Goal: Information Seeking & Learning: Check status

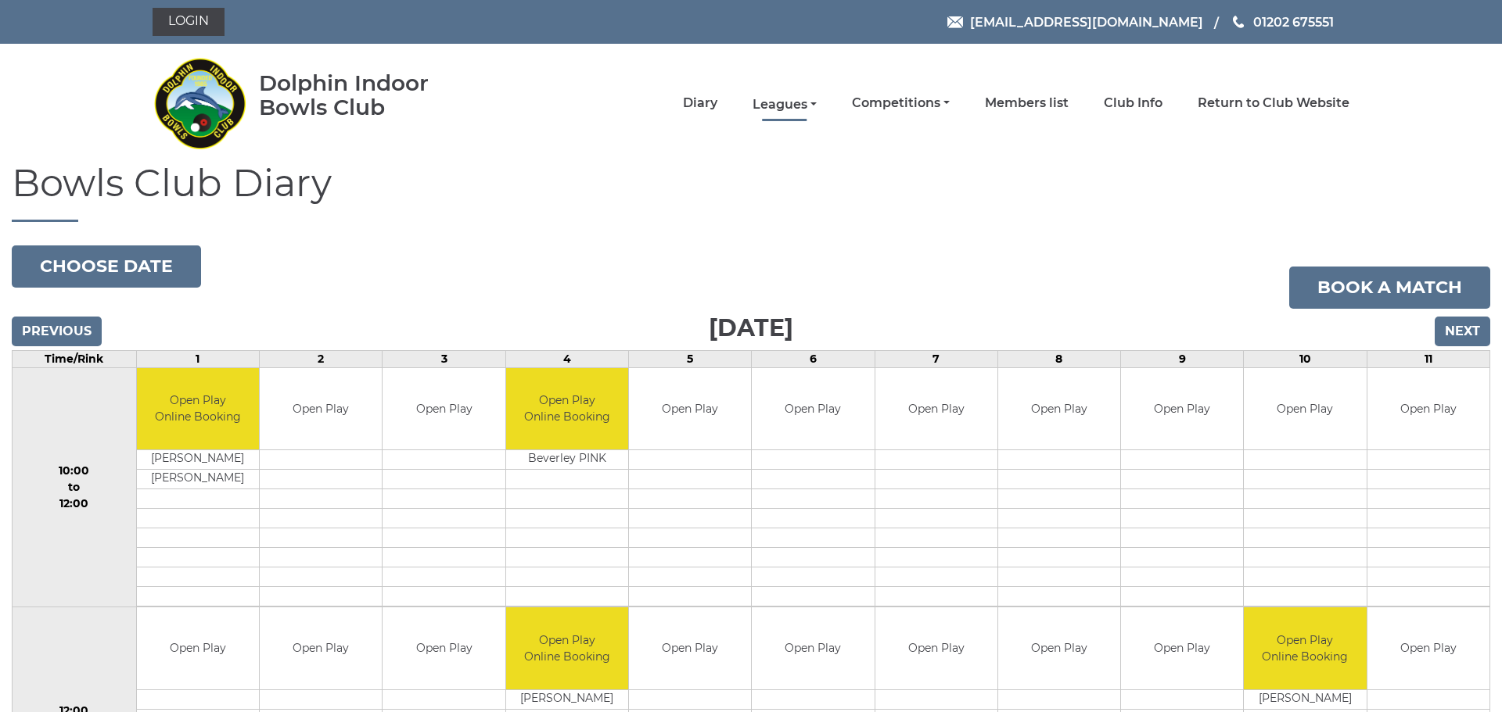
click at [796, 107] on link "Leagues" at bounding box center [784, 104] width 64 height 17
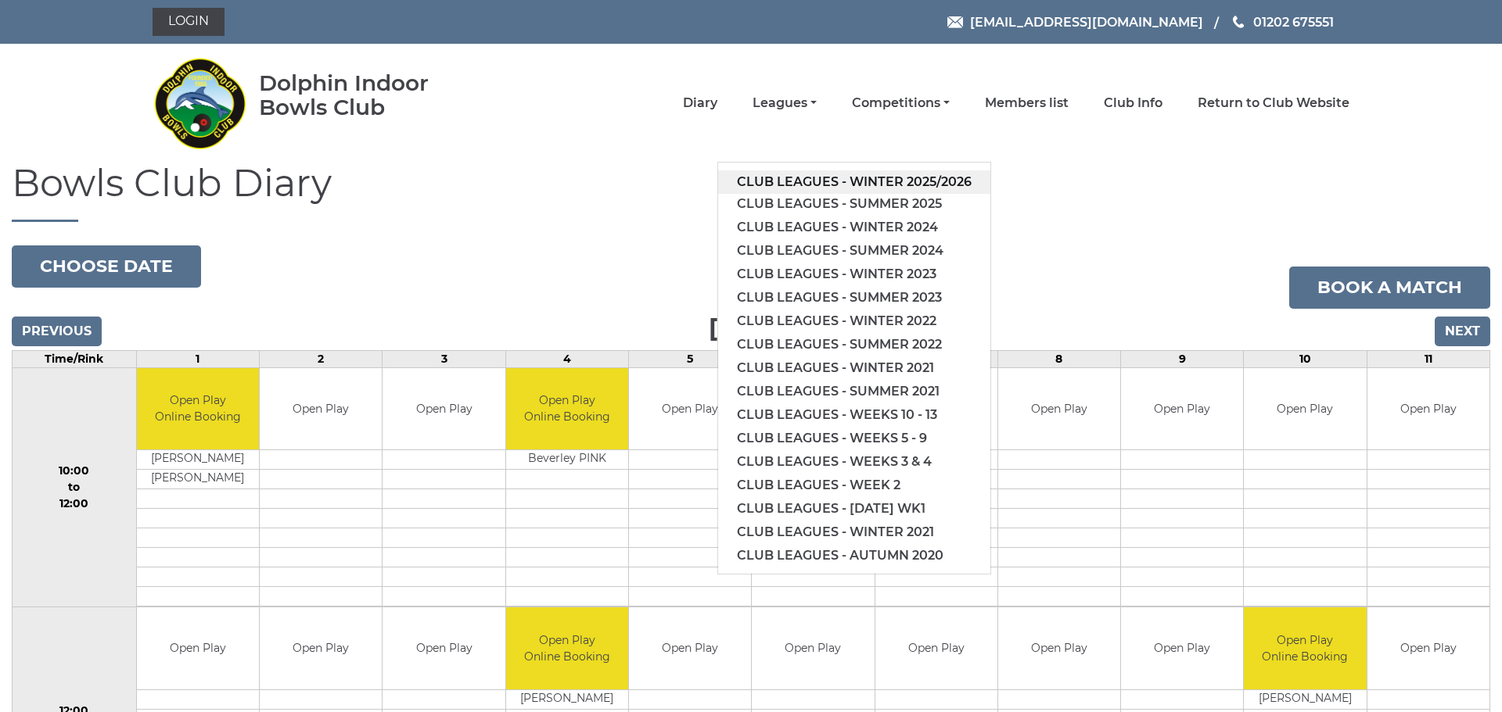
click at [820, 178] on link "Club leagues - Winter 2025/2026" at bounding box center [854, 181] width 272 height 23
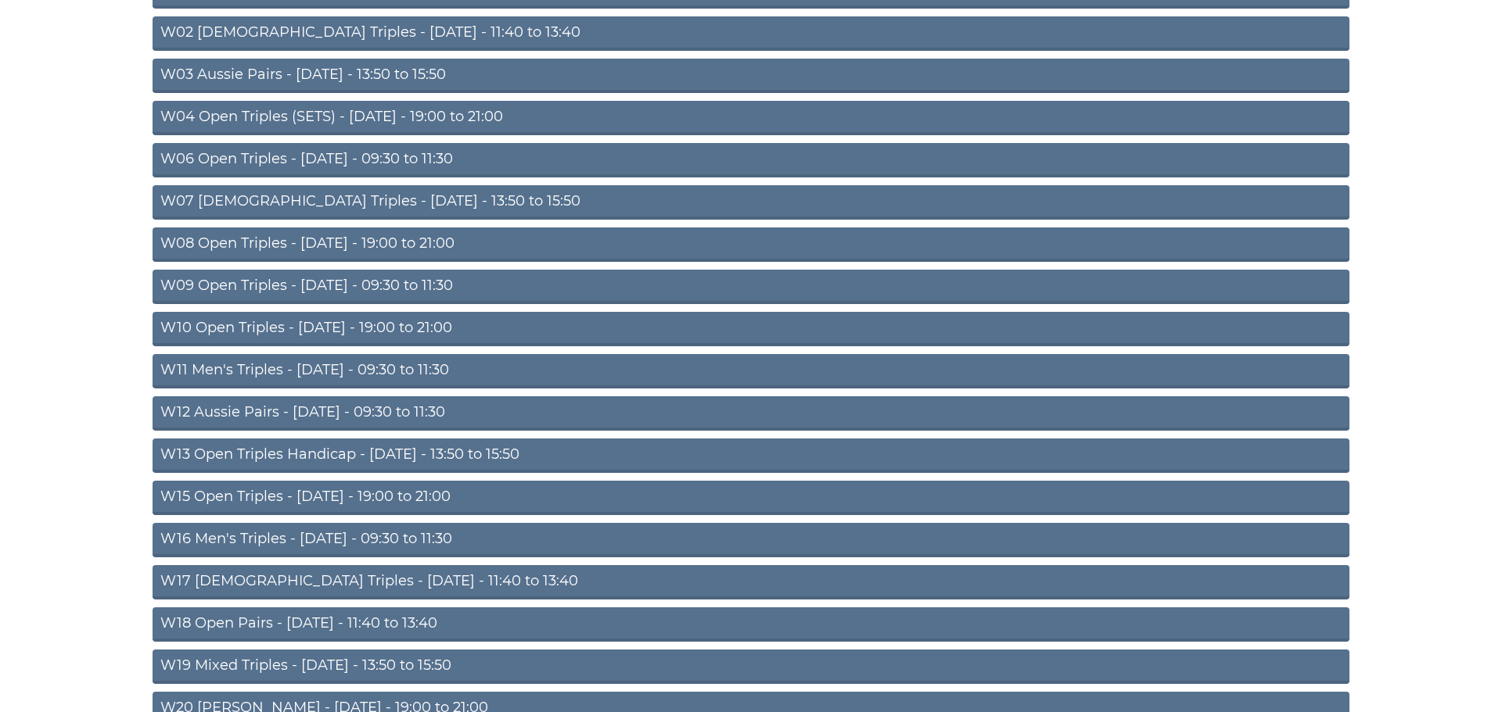
scroll to position [288, 0]
click at [314, 536] on link "W16 Men's Triples - [DATE] - 09:30 to 11:30" at bounding box center [751, 539] width 1197 height 34
click at [314, 537] on link "W16 Men's Triples - [DATE] - 09:30 to 11:30" at bounding box center [751, 539] width 1197 height 34
